Goal: Information Seeking & Learning: Learn about a topic

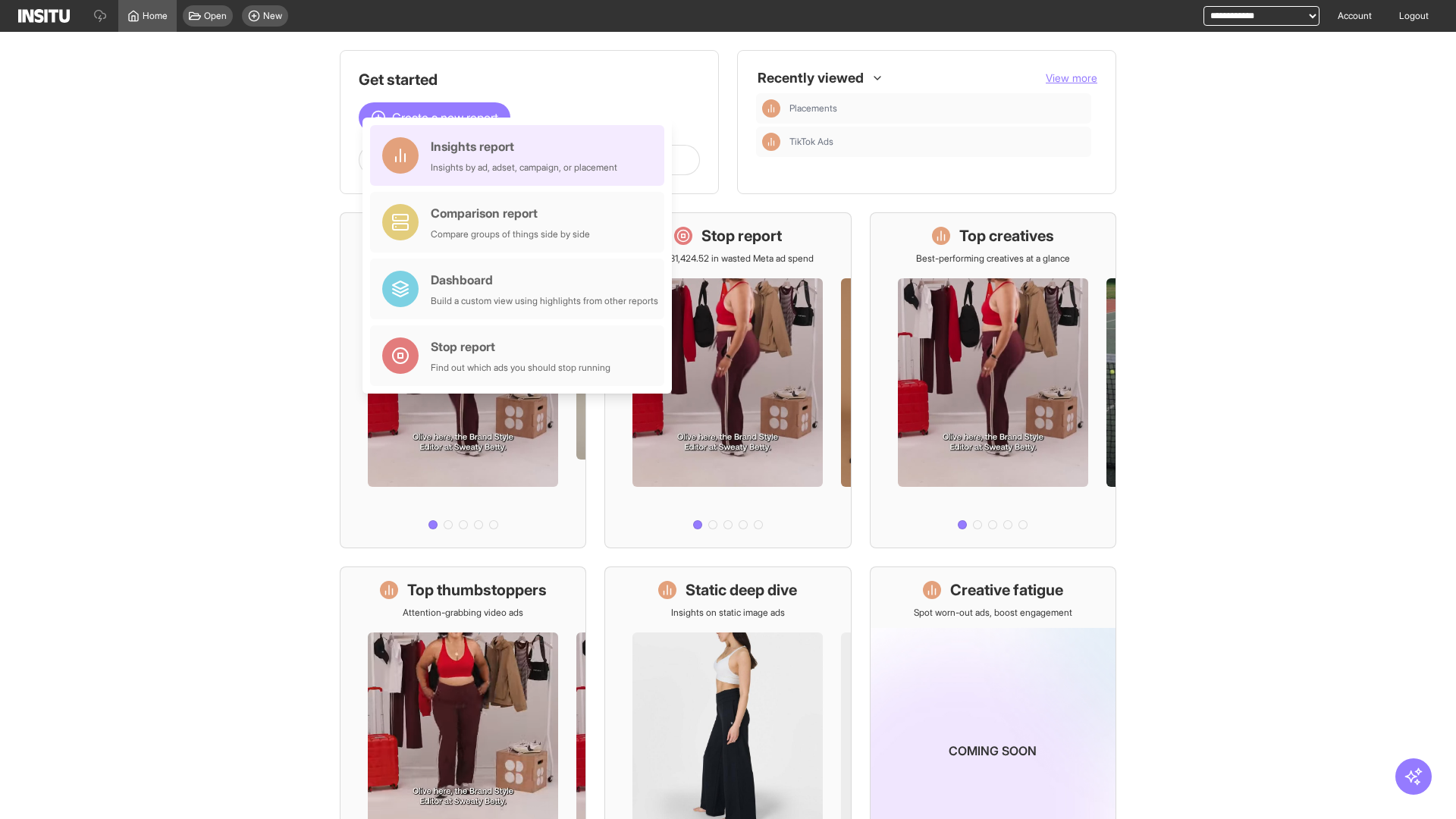
click at [520, 155] on div "Insights report Insights by ad, adset, campaign, or placement" at bounding box center [524, 154] width 187 height 36
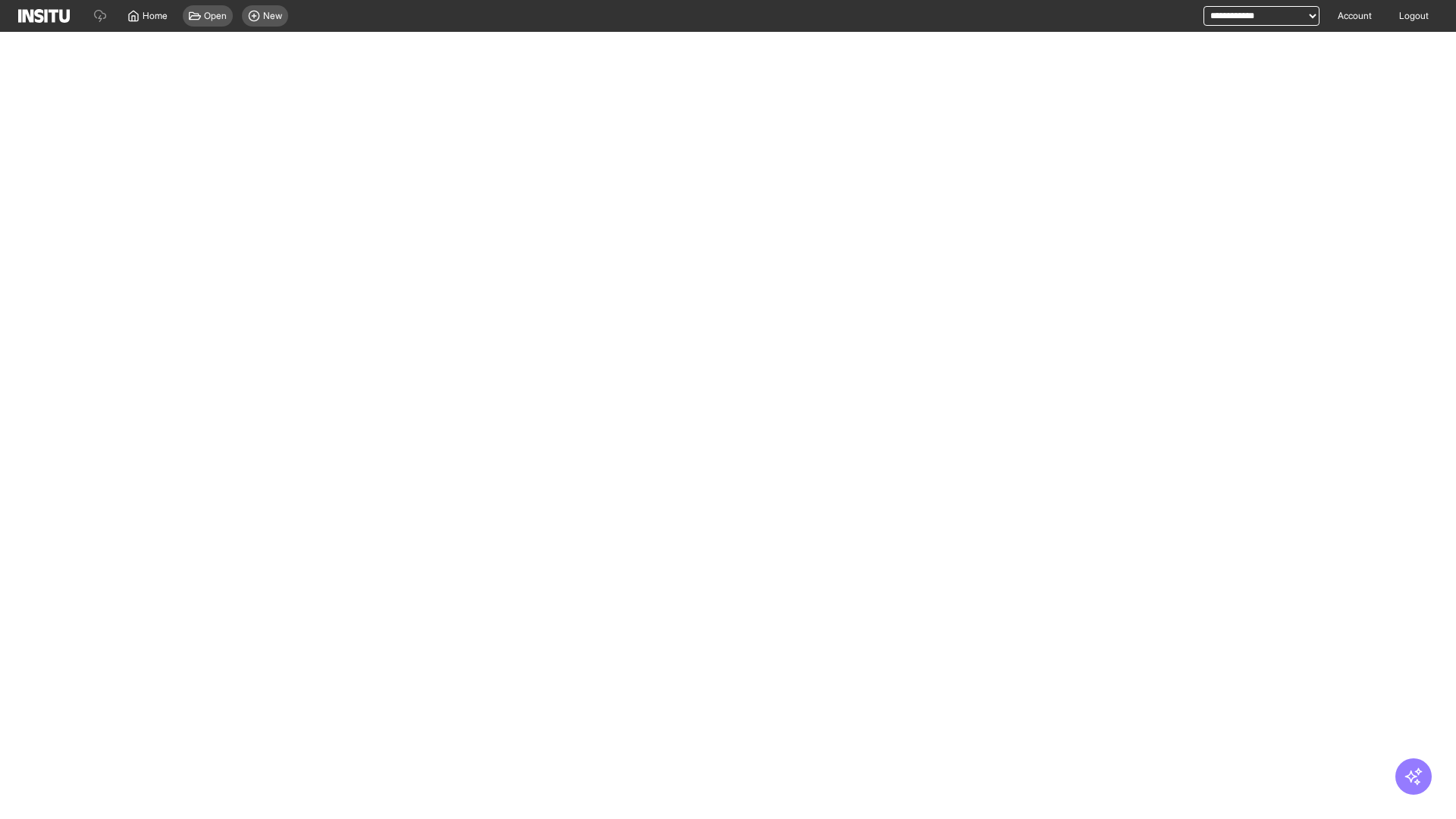
select select "**"
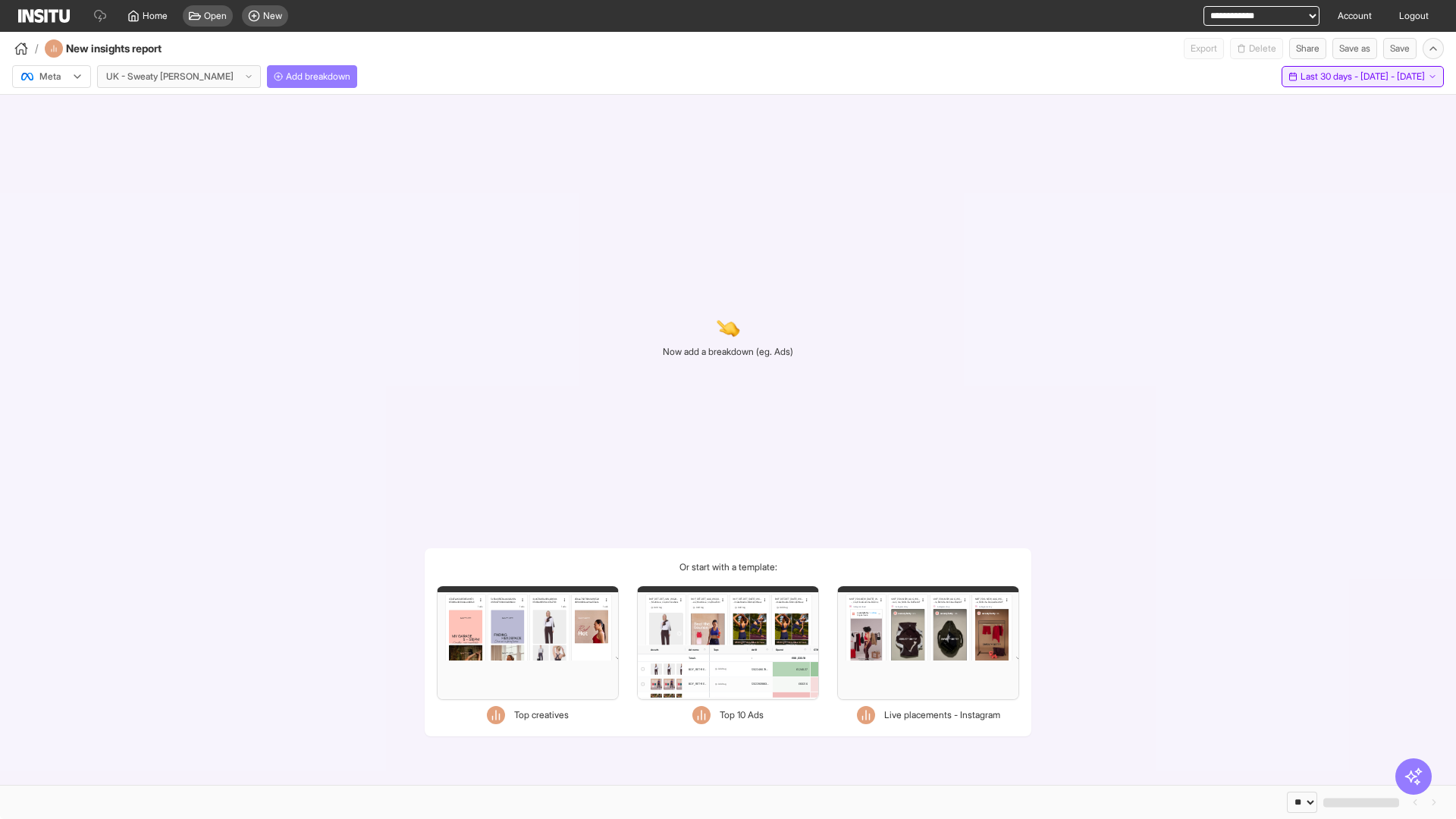
click at [1331, 77] on span "Last 30 days - [DATE] - [DATE]" at bounding box center [1363, 76] width 125 height 12
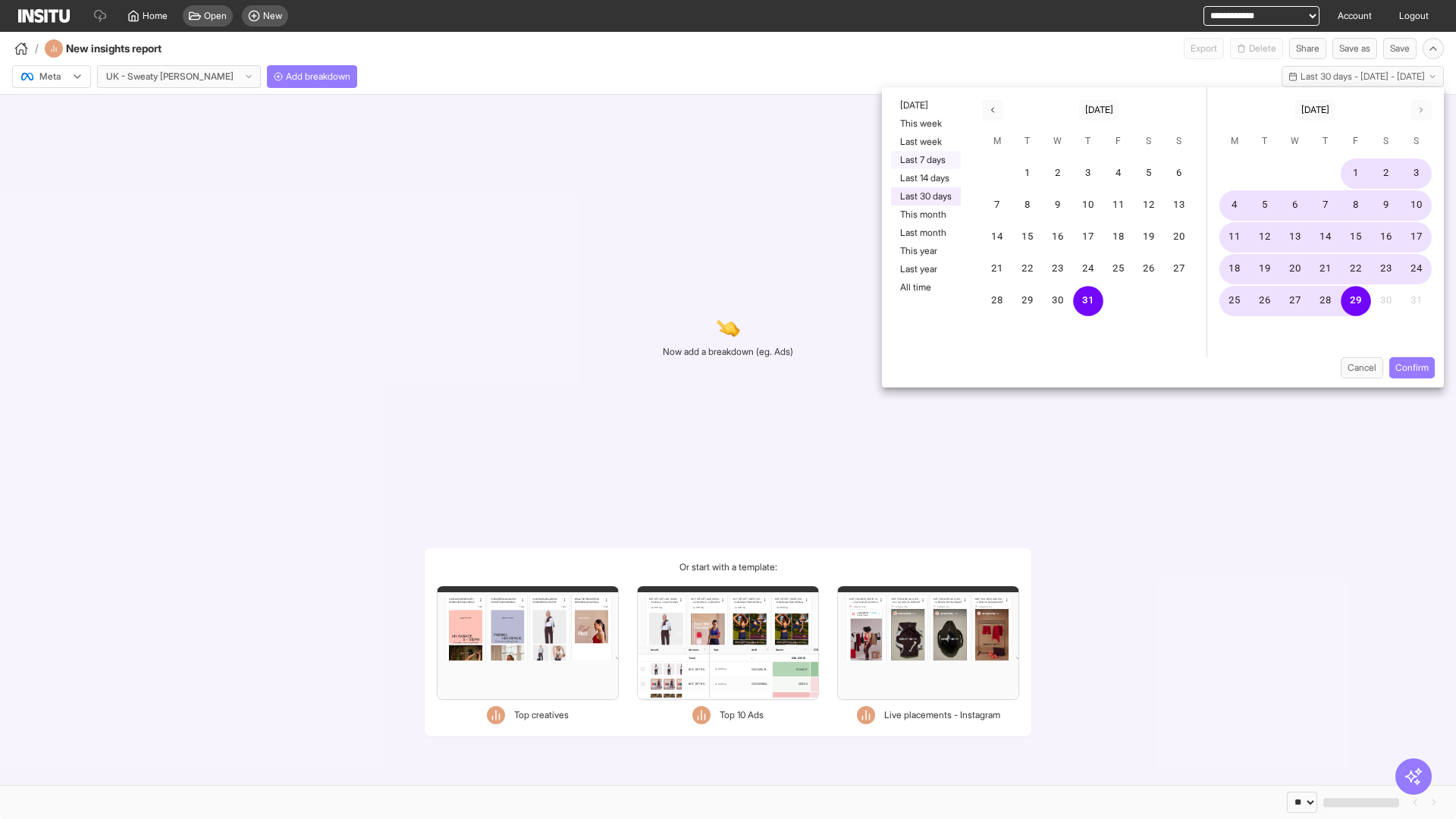
click at [924, 160] on button "Last 7 days" at bounding box center [925, 160] width 69 height 18
